Goal: Task Accomplishment & Management: Use online tool/utility

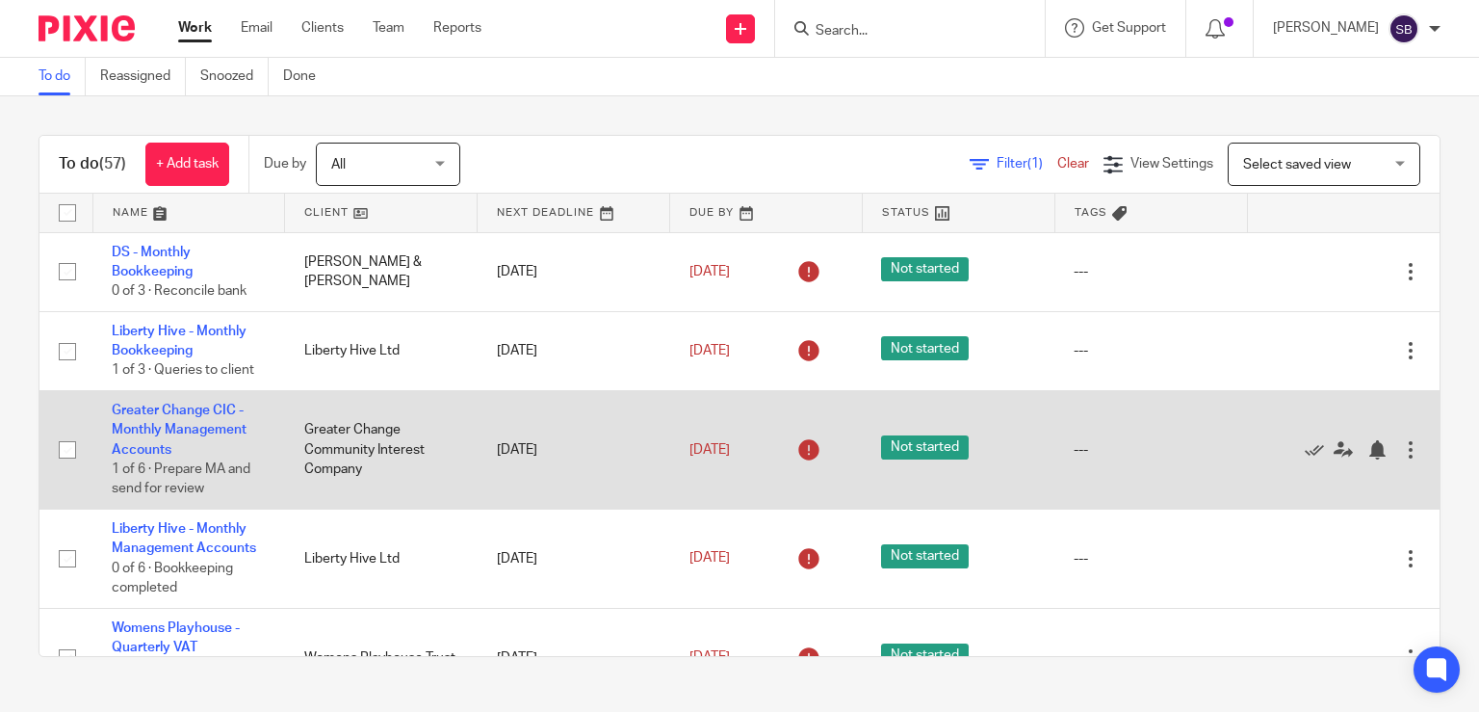
scroll to position [157, 0]
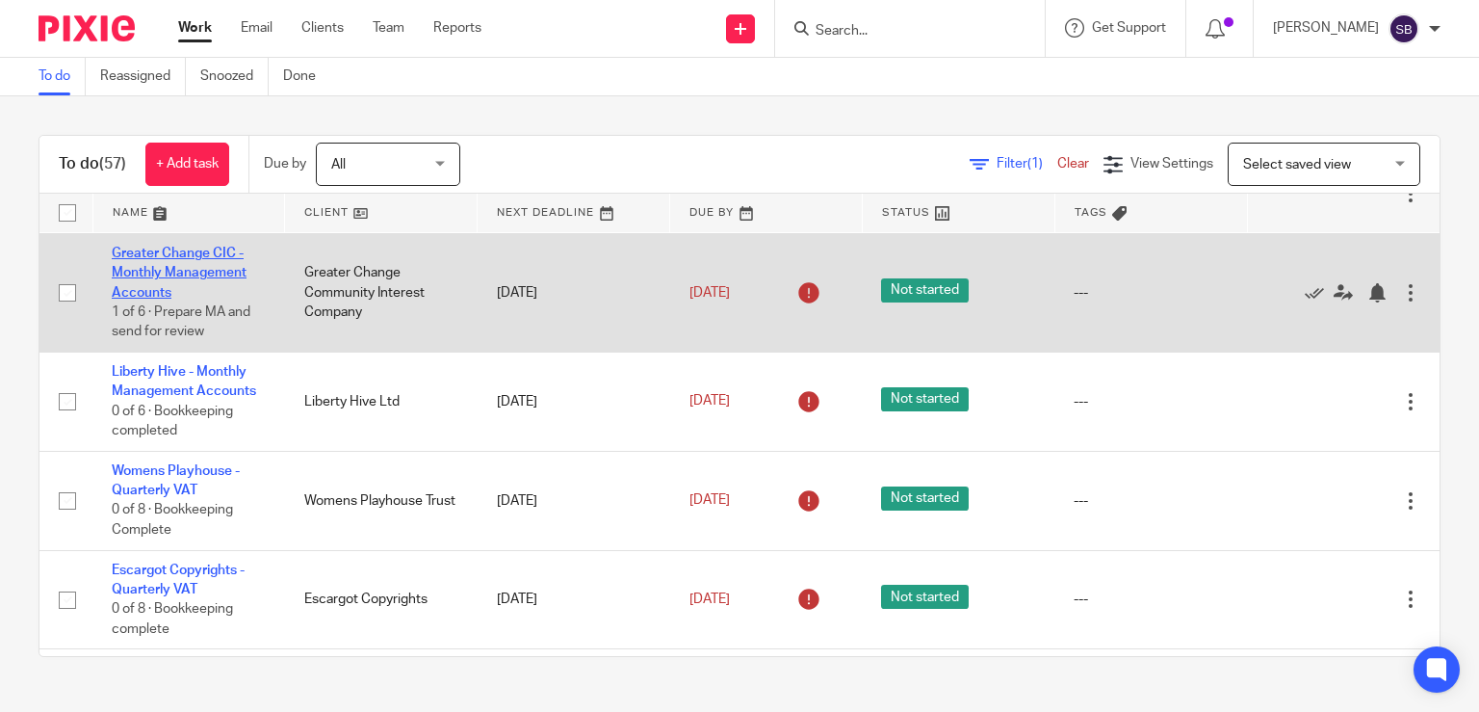
click at [164, 260] on link "Greater Change CIC - Monthly Management Accounts" at bounding box center [179, 273] width 135 height 53
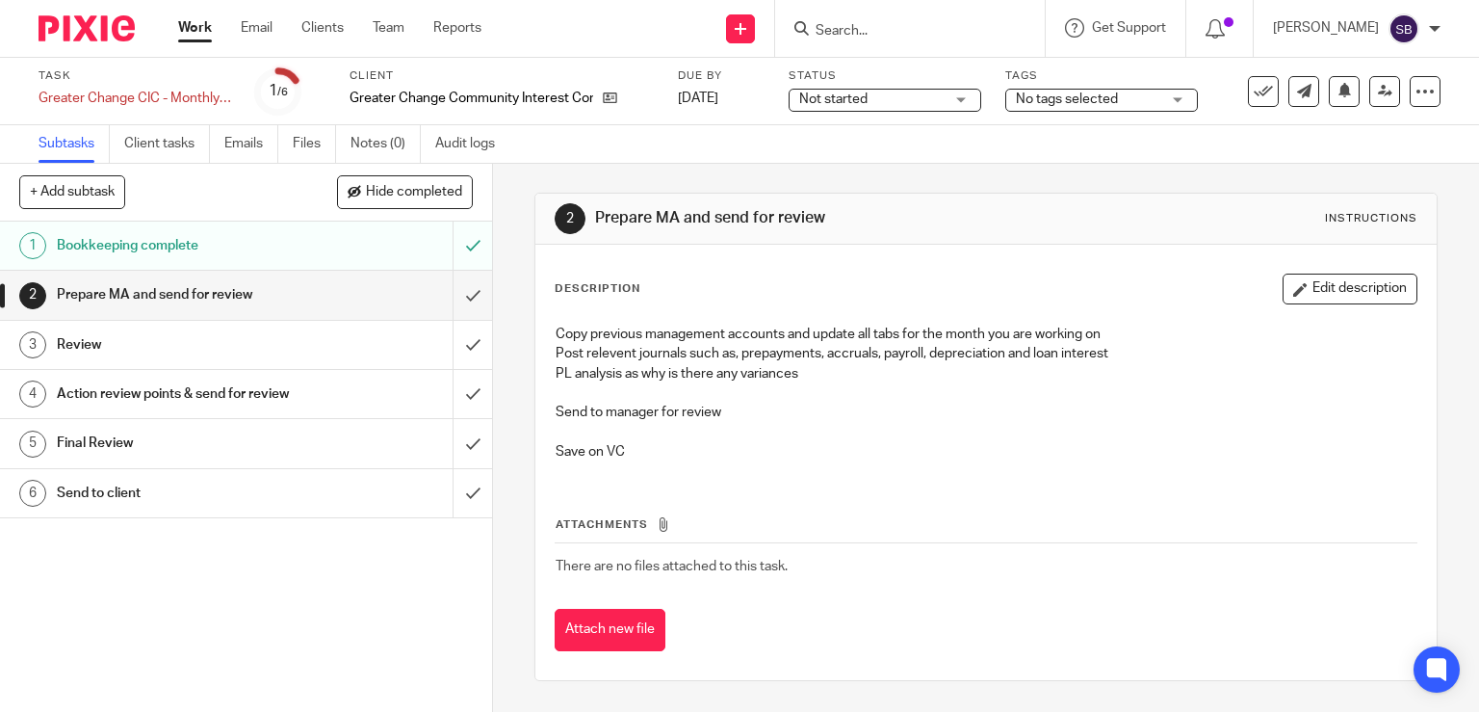
click at [193, 35] on link "Work" at bounding box center [195, 27] width 34 height 19
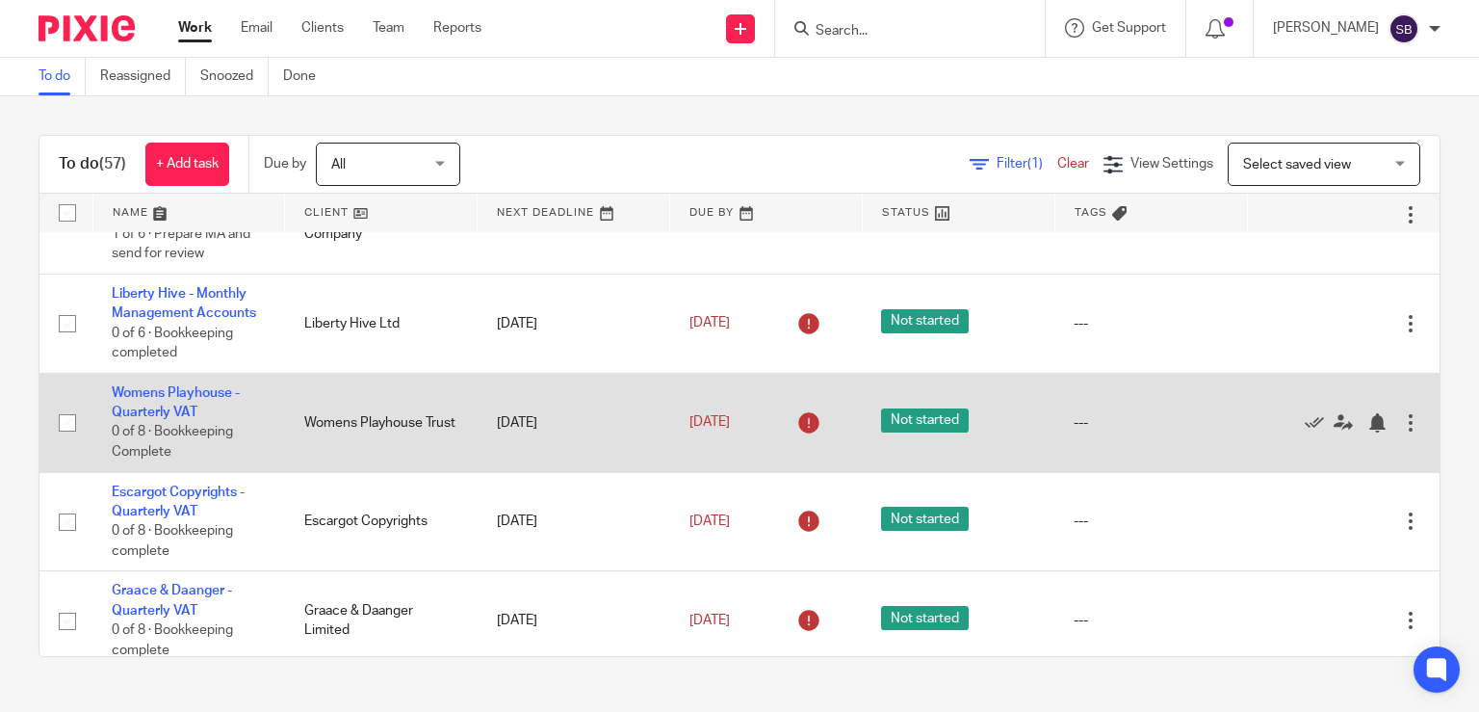
scroll to position [78, 0]
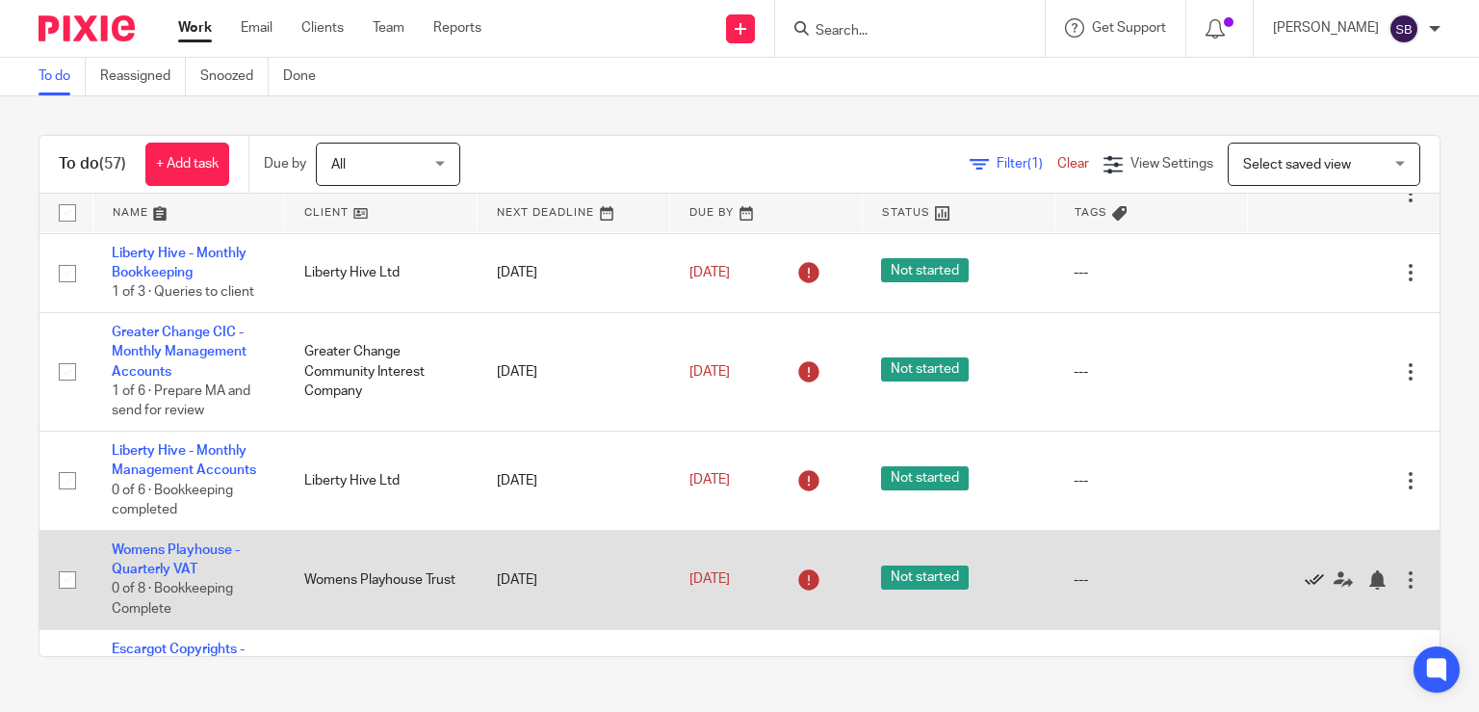
click at [1305, 578] on icon at bounding box center [1314, 579] width 19 height 19
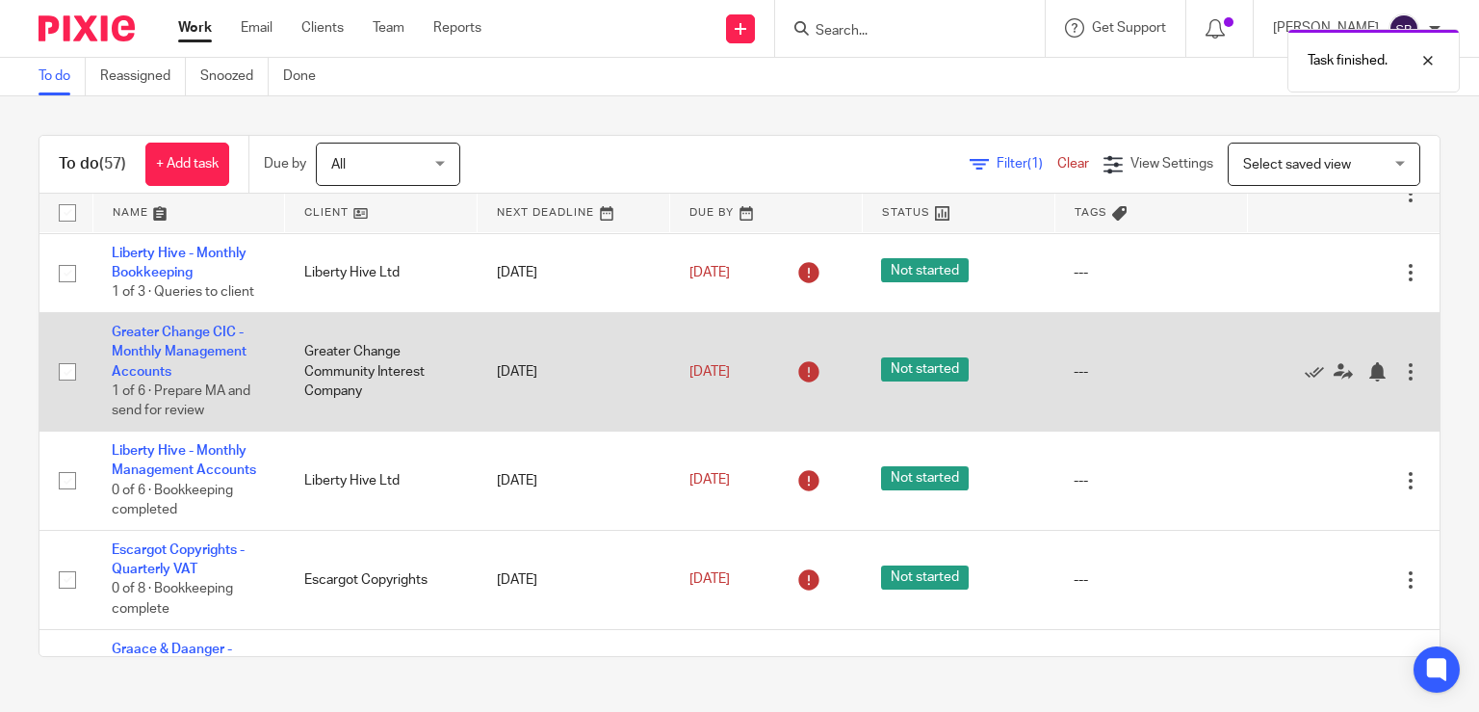
scroll to position [0, 0]
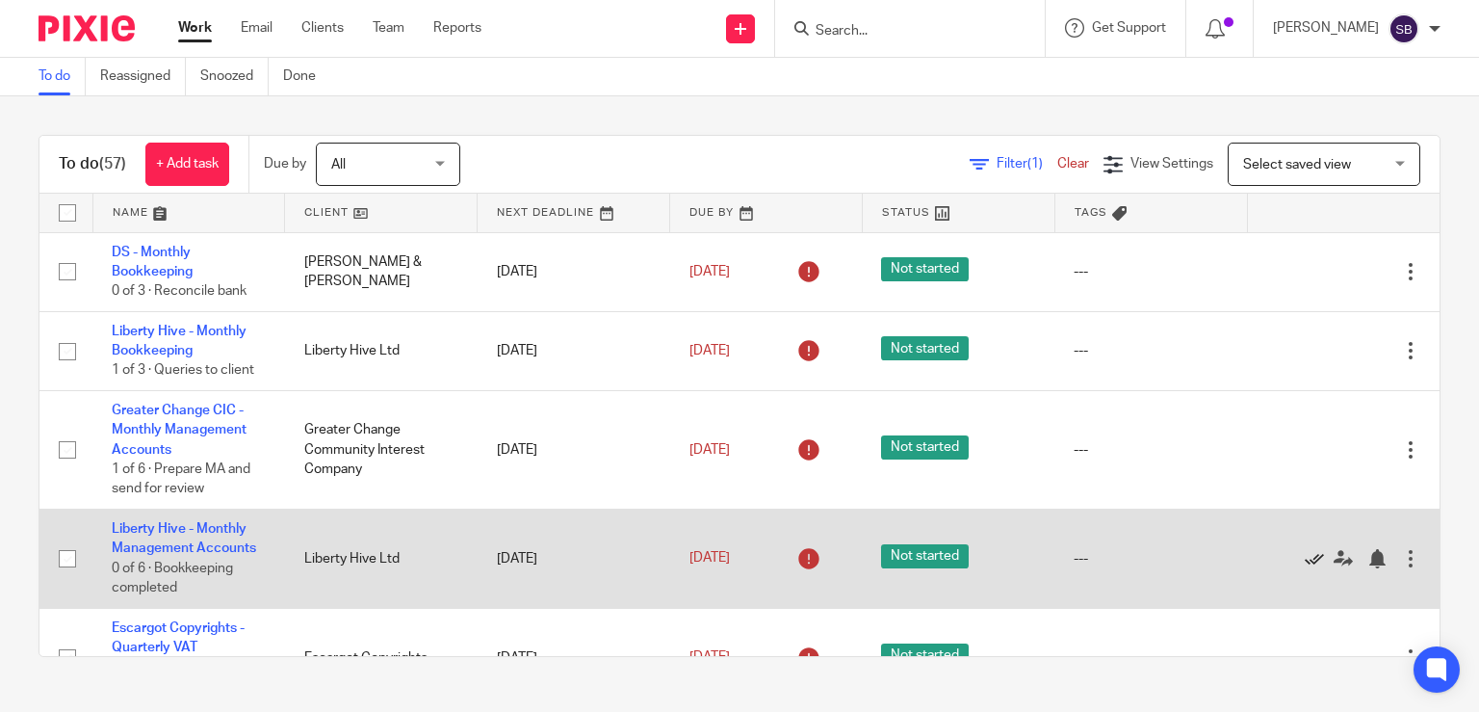
click at [1305, 554] on icon at bounding box center [1314, 558] width 19 height 19
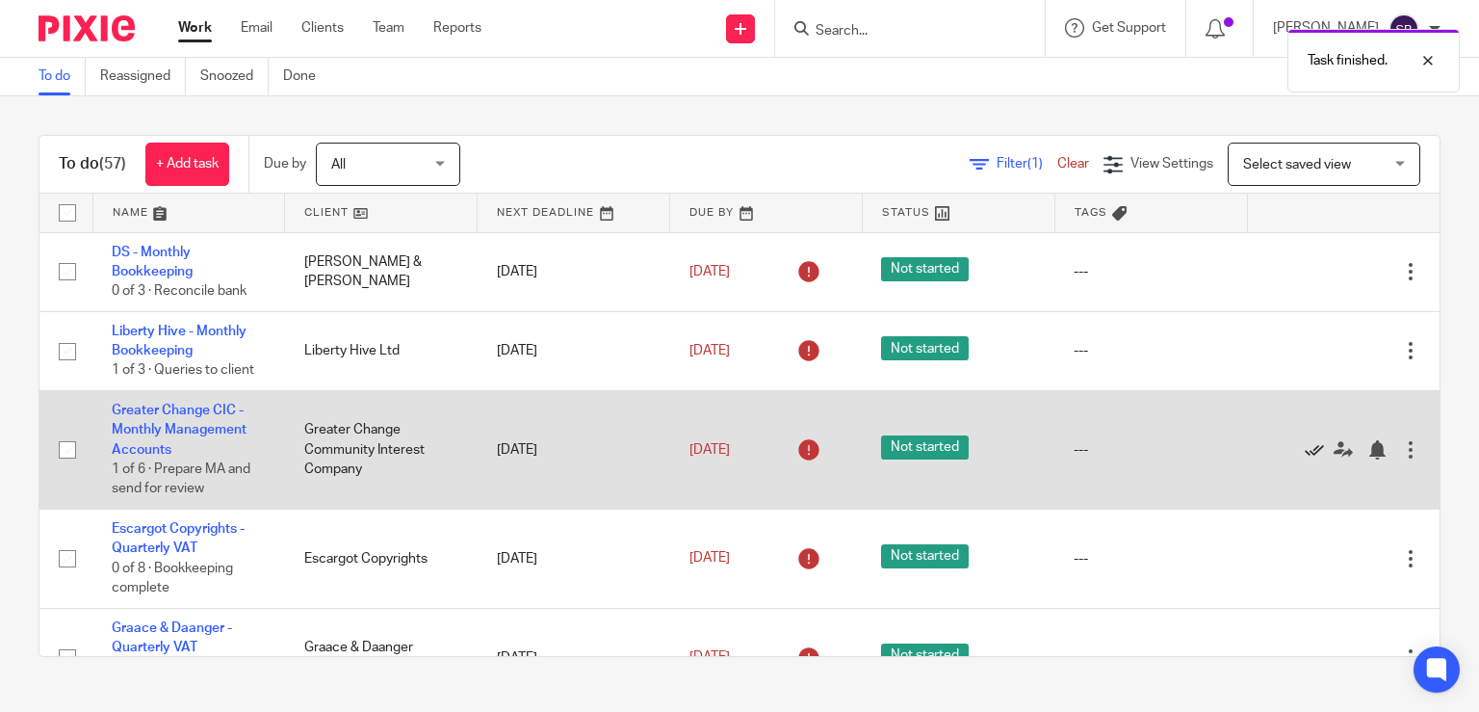
click at [1305, 451] on icon at bounding box center [1314, 449] width 19 height 19
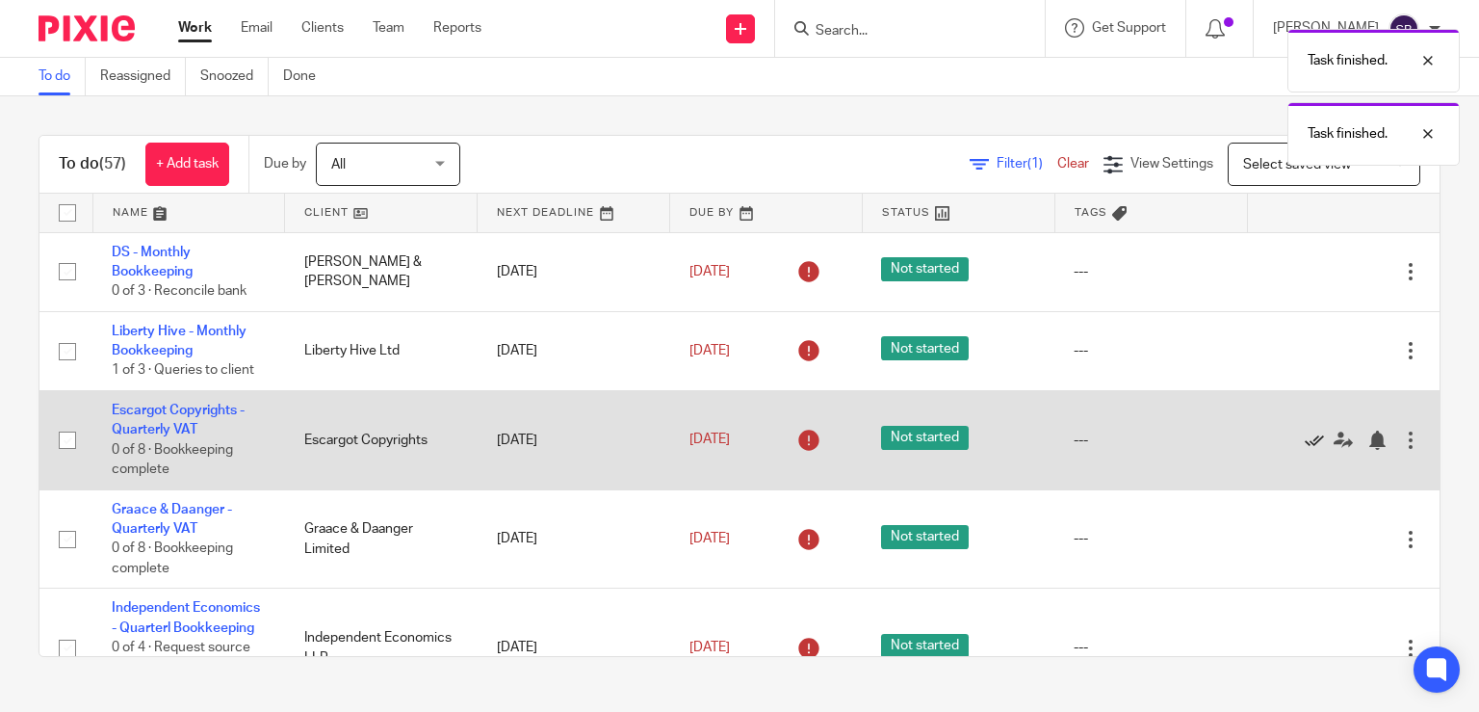
click at [1305, 436] on icon at bounding box center [1314, 439] width 19 height 19
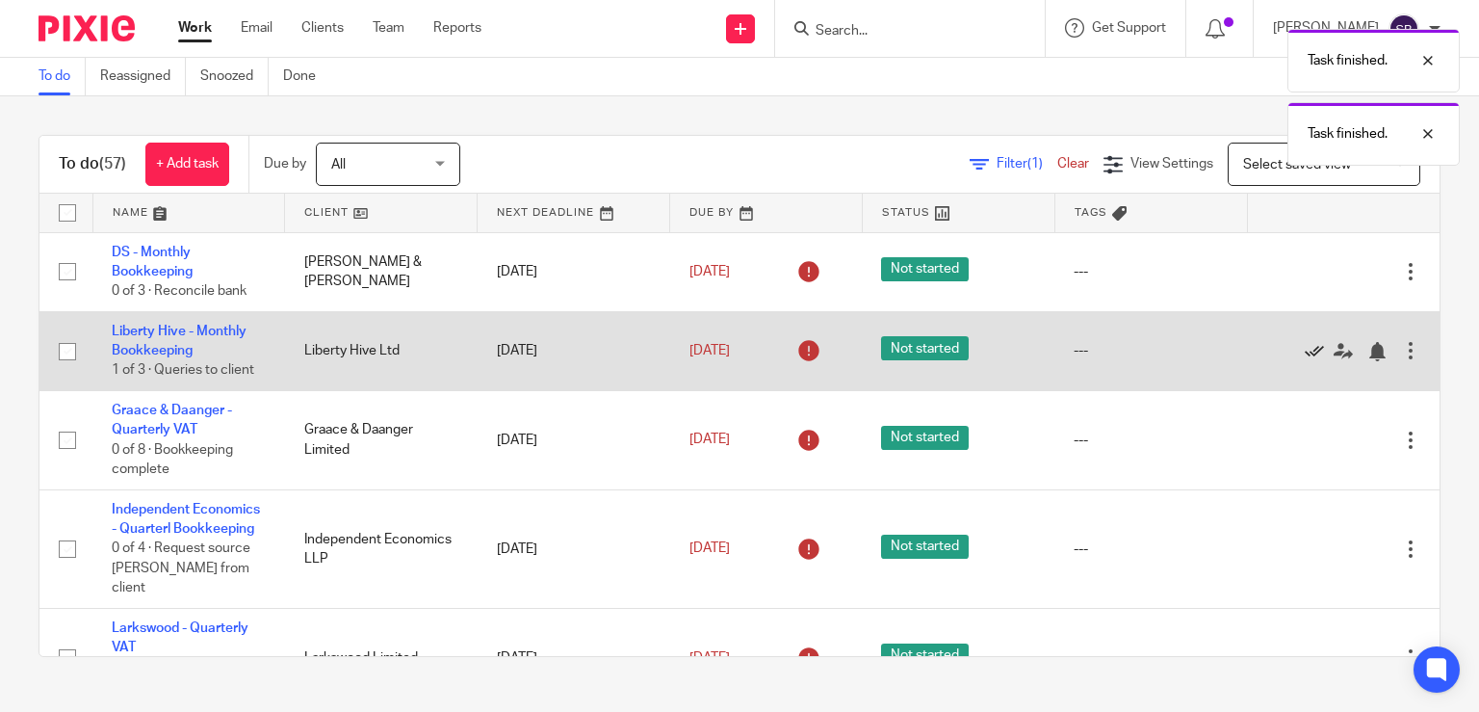
click at [1305, 350] on icon at bounding box center [1314, 351] width 19 height 19
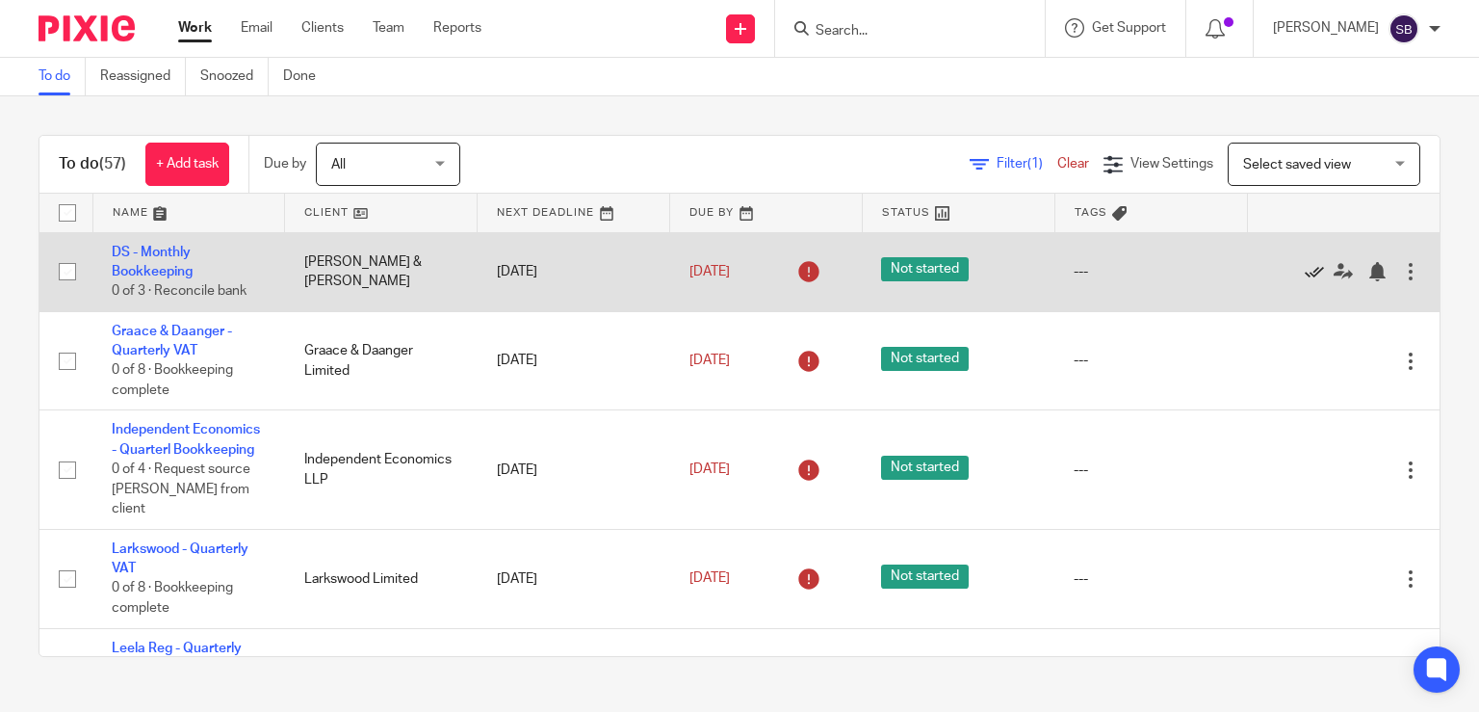
click at [1305, 271] on icon at bounding box center [1314, 271] width 19 height 19
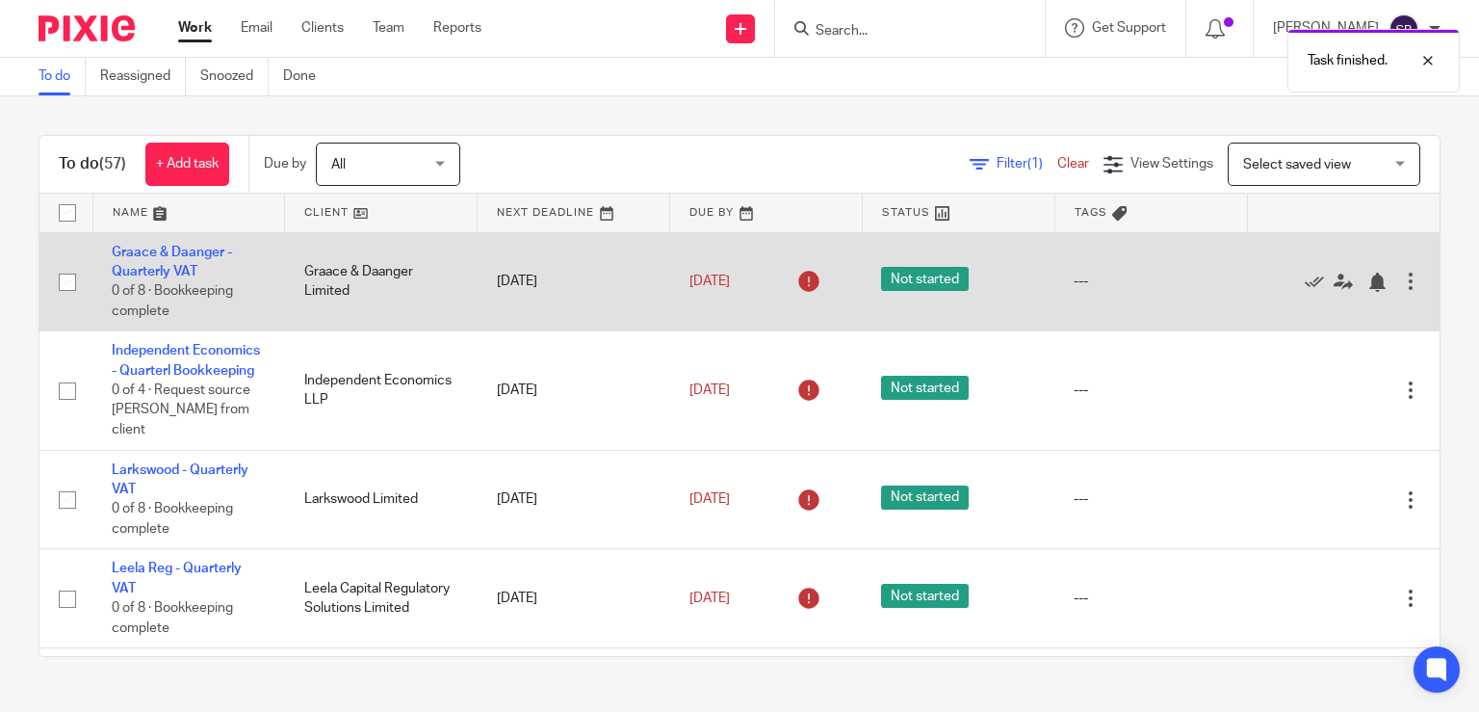
click at [1266, 279] on div at bounding box center [1333, 281] width 135 height 19
click at [1305, 280] on icon at bounding box center [1314, 282] width 19 height 19
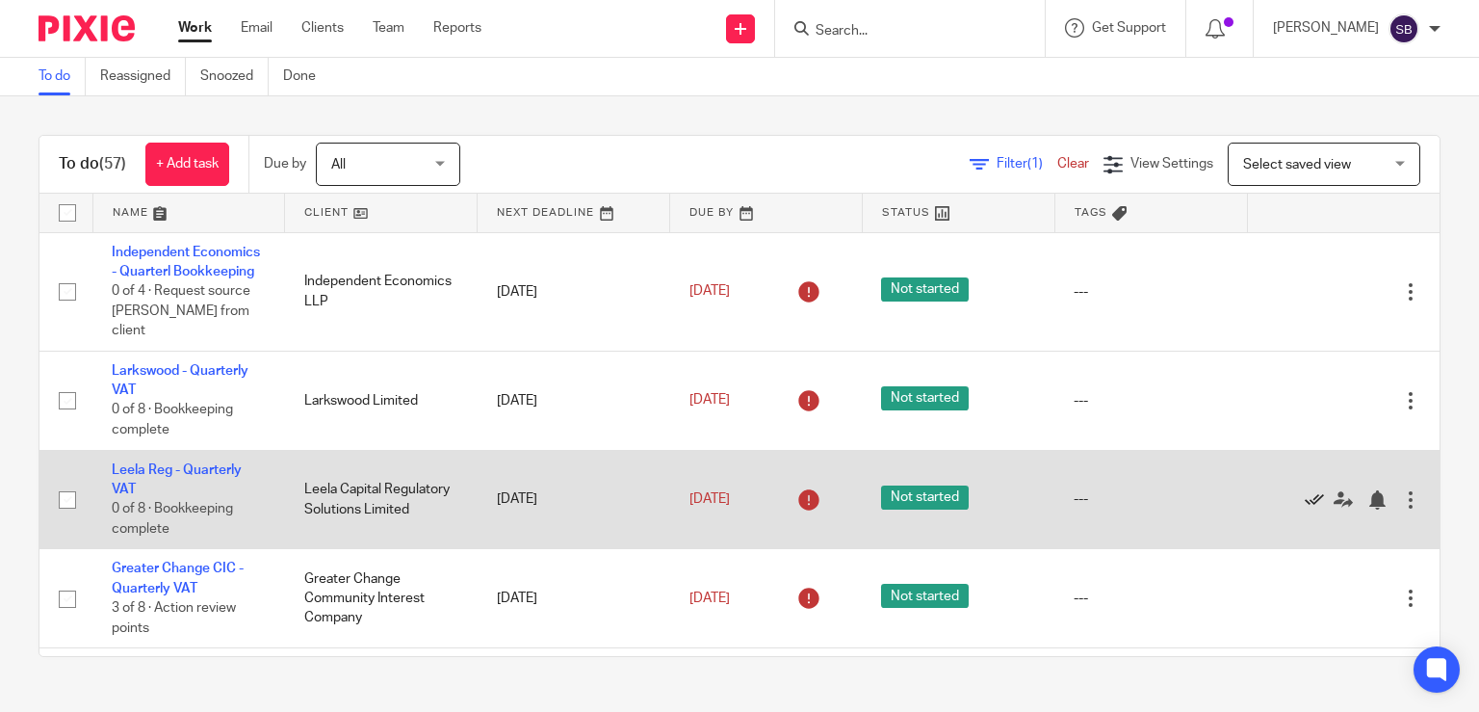
click at [1305, 501] on icon at bounding box center [1314, 499] width 19 height 19
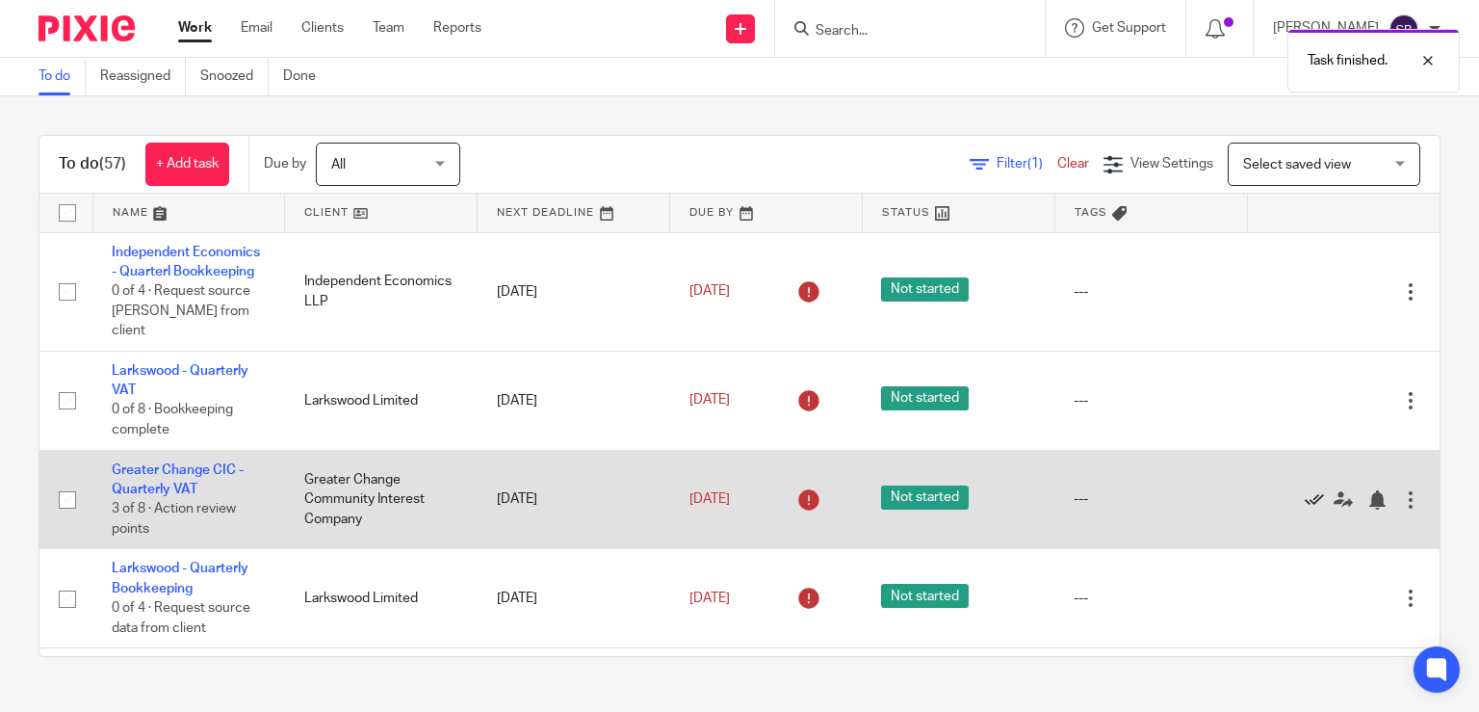
click at [1305, 500] on icon at bounding box center [1314, 499] width 19 height 19
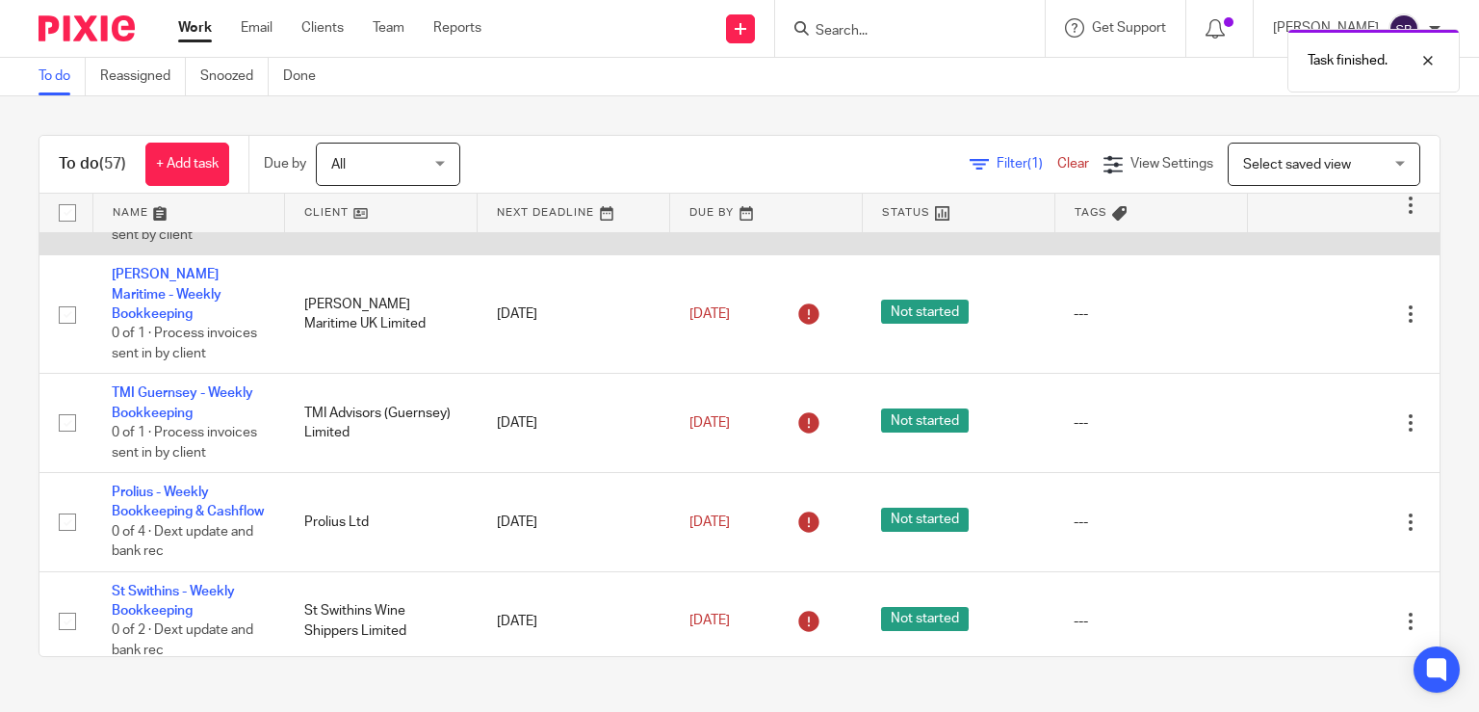
scroll to position [471, 0]
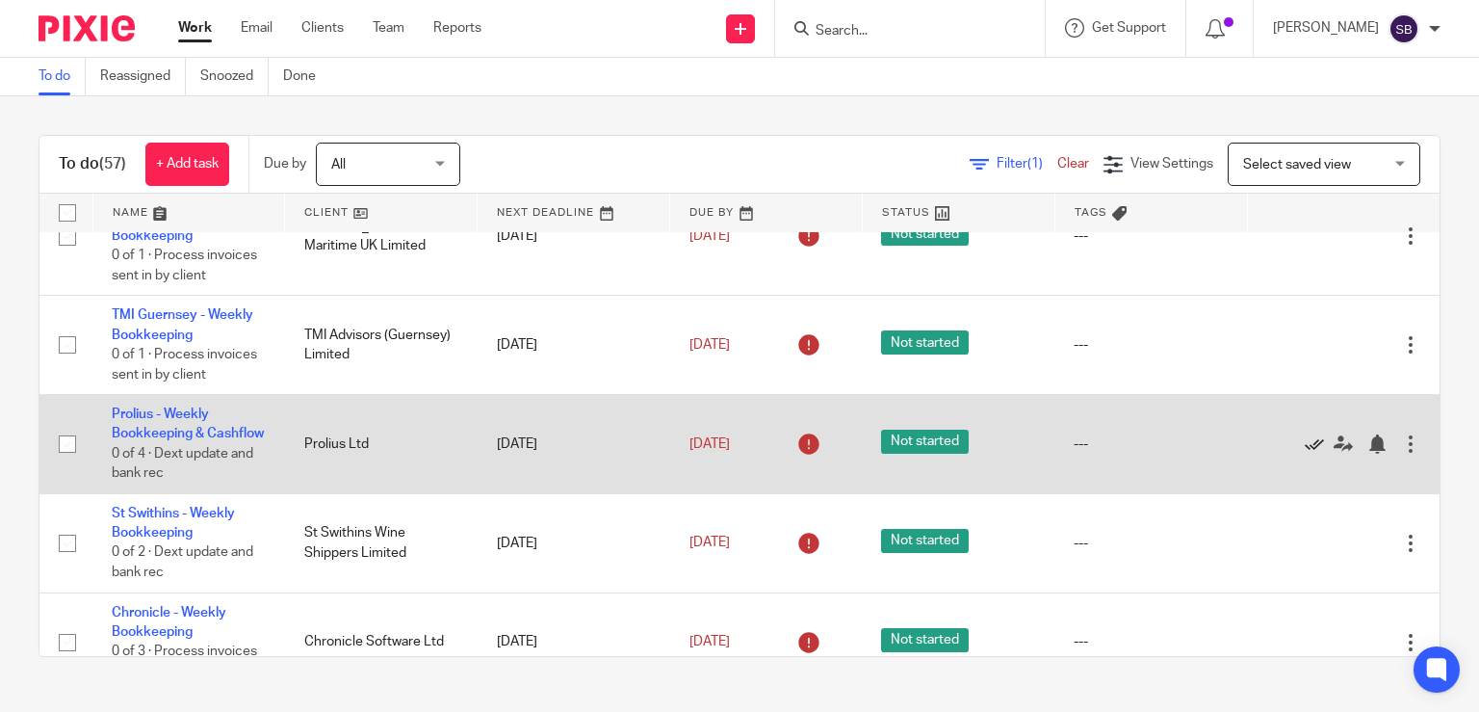
click at [1305, 434] on icon at bounding box center [1314, 443] width 19 height 19
